Goal: Check status: Check status

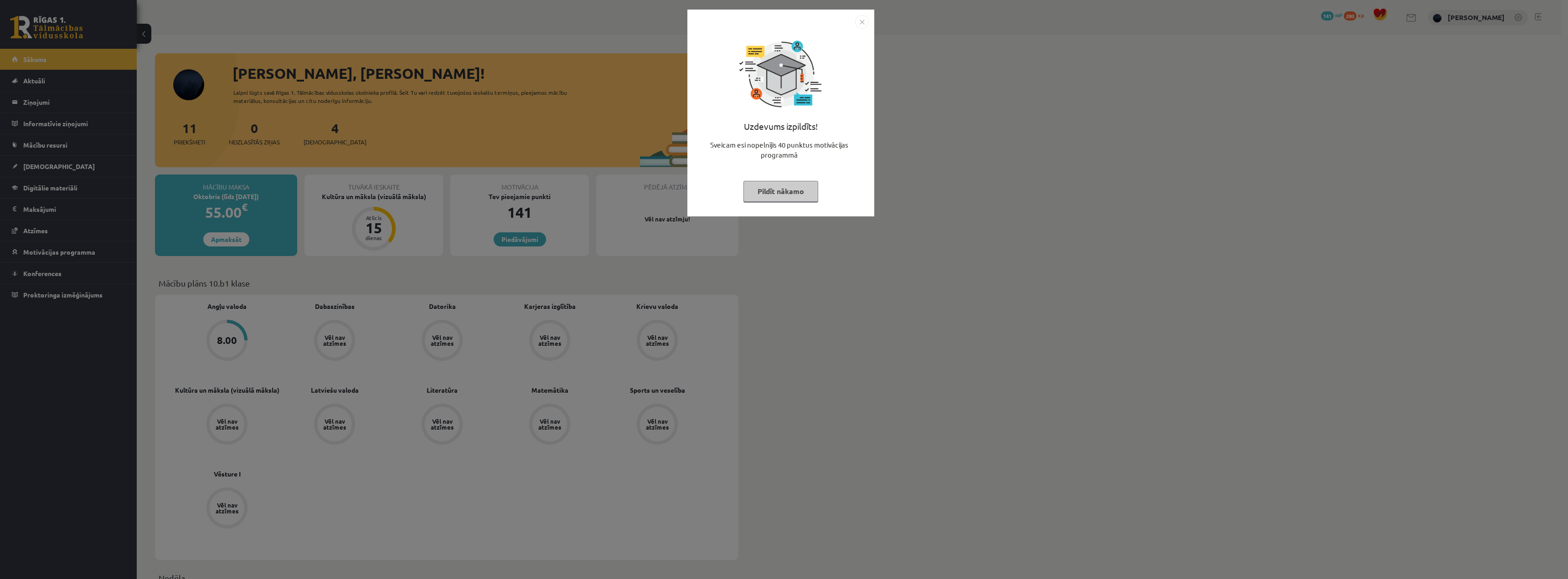
click at [771, 194] on button "Pildīt nākamo" at bounding box center [780, 191] width 75 height 21
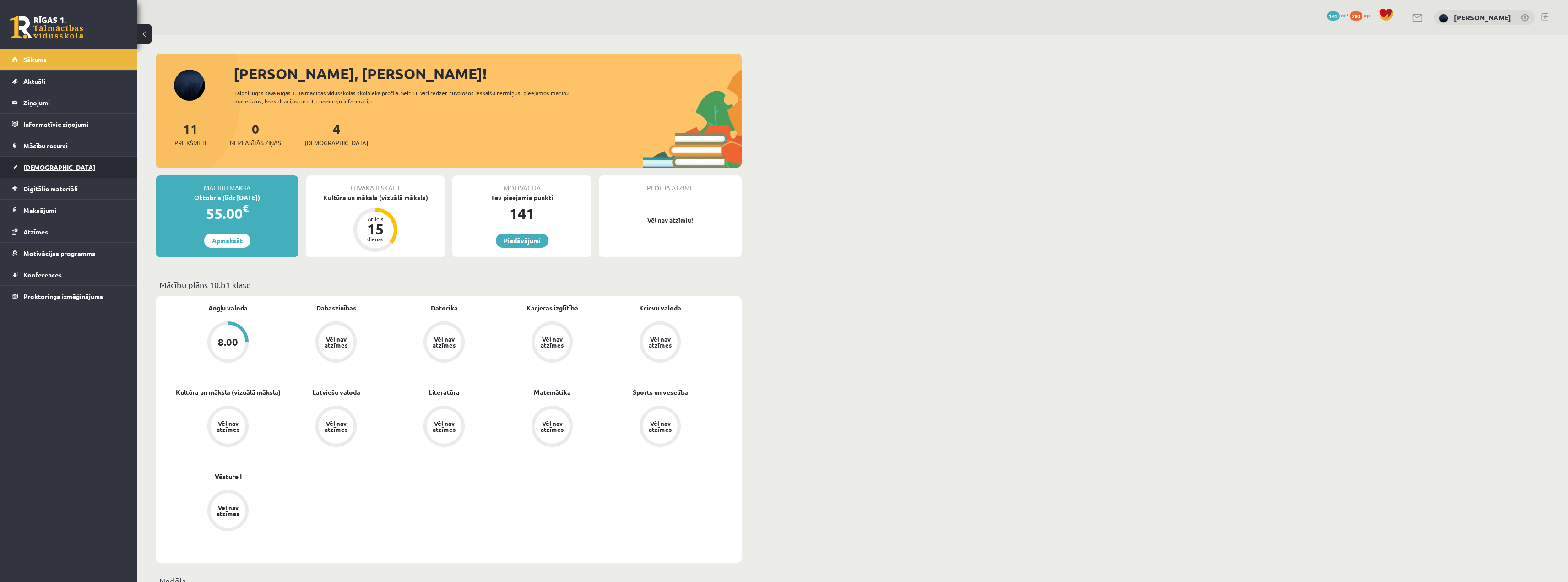
click at [51, 167] on span "[DEMOGRAPHIC_DATA]" at bounding box center [59, 167] width 72 height 8
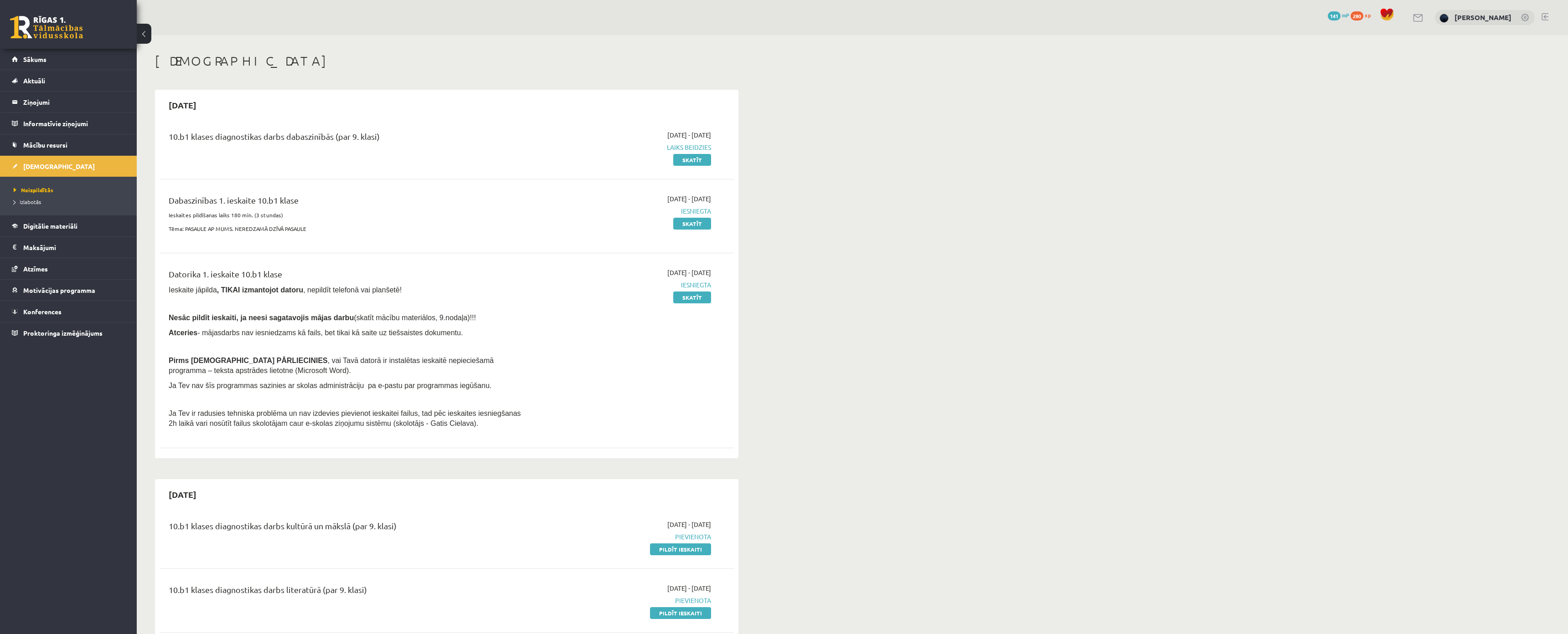
drag, startPoint x: 173, startPoint y: 270, endPoint x: 299, endPoint y: 271, distance: 126.0
click at [299, 271] on div "Datorika 1. ieskaite 10.b1 klase" at bounding box center [347, 276] width 357 height 17
click at [251, 179] on div "10.b1 klases diagnostikas darbs dabaszinībās (par 9. klasi) [DATE] - [DATE] Lai…" at bounding box center [447, 287] width 575 height 333
click at [55, 198] on link "Izlabotās" at bounding box center [70, 201] width 114 height 8
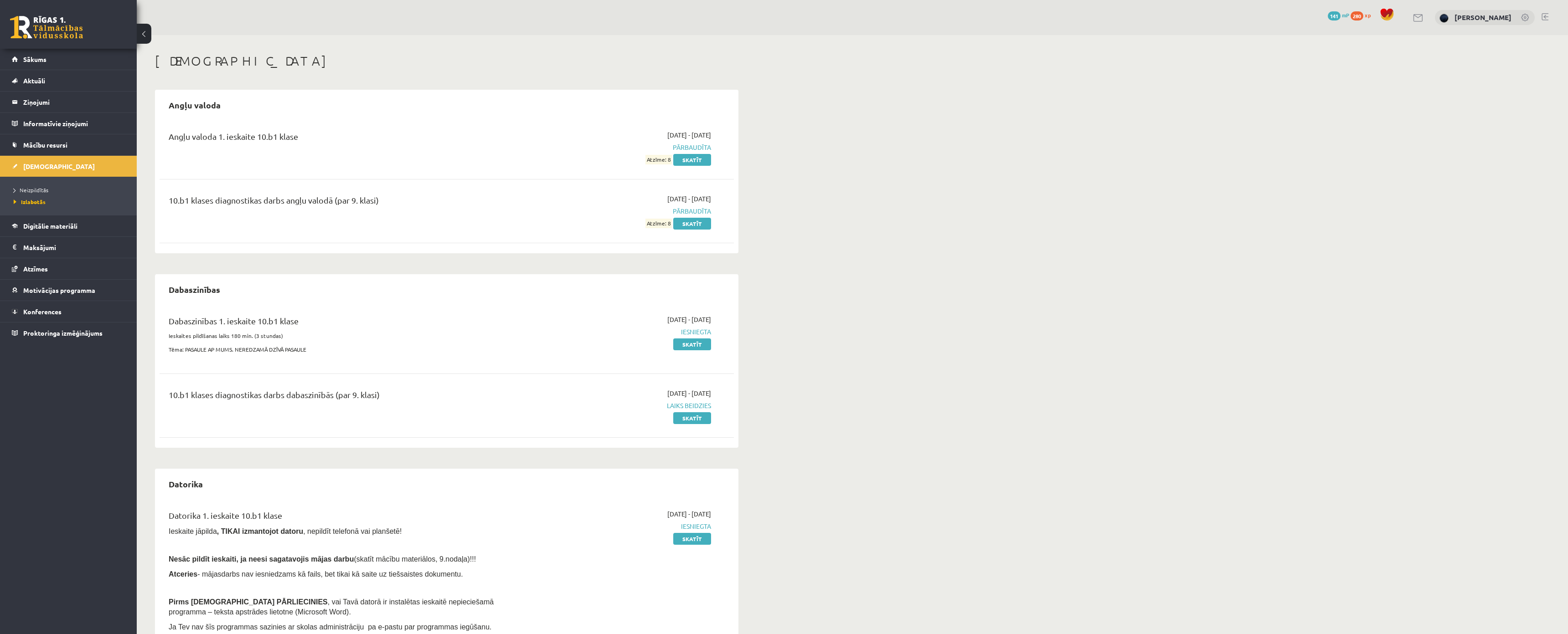
drag, startPoint x: 156, startPoint y: 200, endPoint x: 449, endPoint y: 173, distance: 294.2
click at [465, 183] on div "Angļu valoda Angļu valoda 1. ieskaite 10.b1 klase [DATE] - [DATE] Pārbaudīta At…" at bounding box center [447, 172] width 584 height 164
drag, startPoint x: 155, startPoint y: 129, endPoint x: 427, endPoint y: 124, distance: 272.0
click at [410, 130] on div "Angļu valoda Angļu valoda 1. ieskaite 10.b1 klase [DATE] - [DATE] Pārbaudīta At…" at bounding box center [447, 172] width 584 height 164
click at [482, 113] on div "Angļu valoda" at bounding box center [447, 105] width 575 height 21
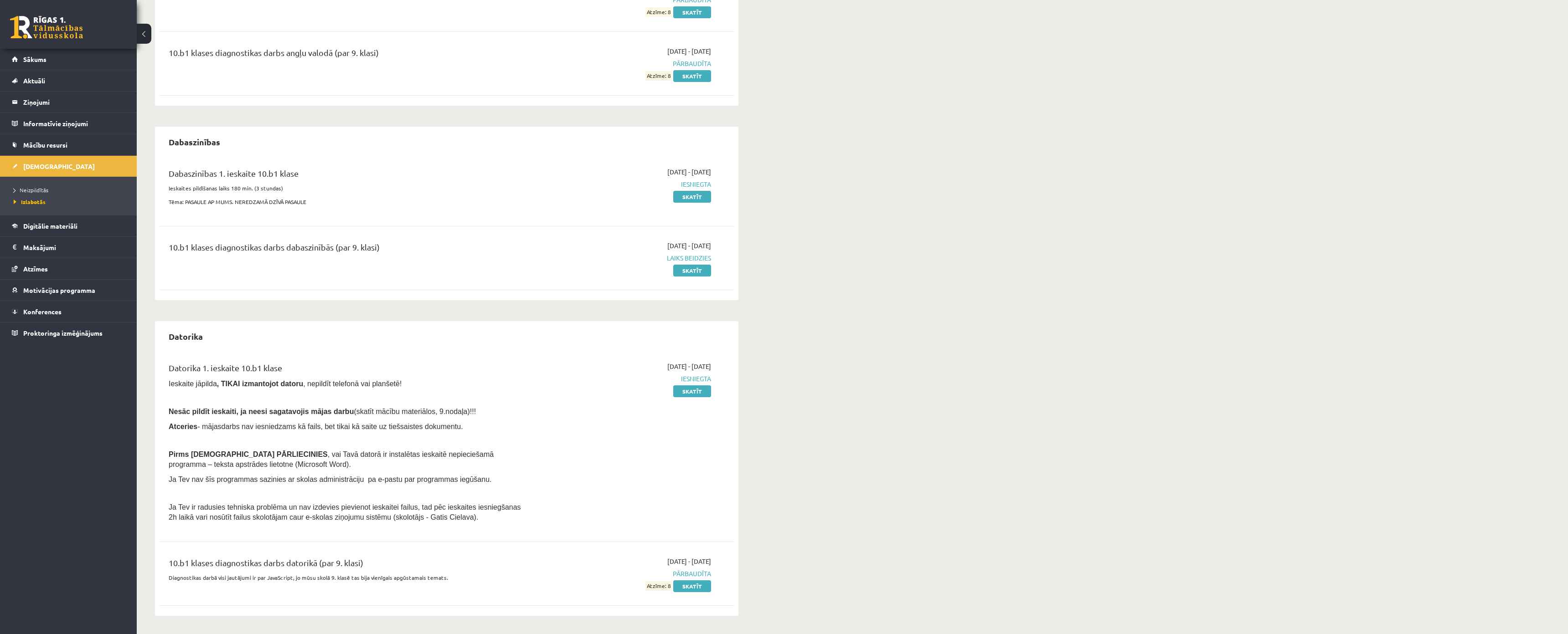
scroll to position [203, 0]
